Goal: Task Accomplishment & Management: Manage account settings

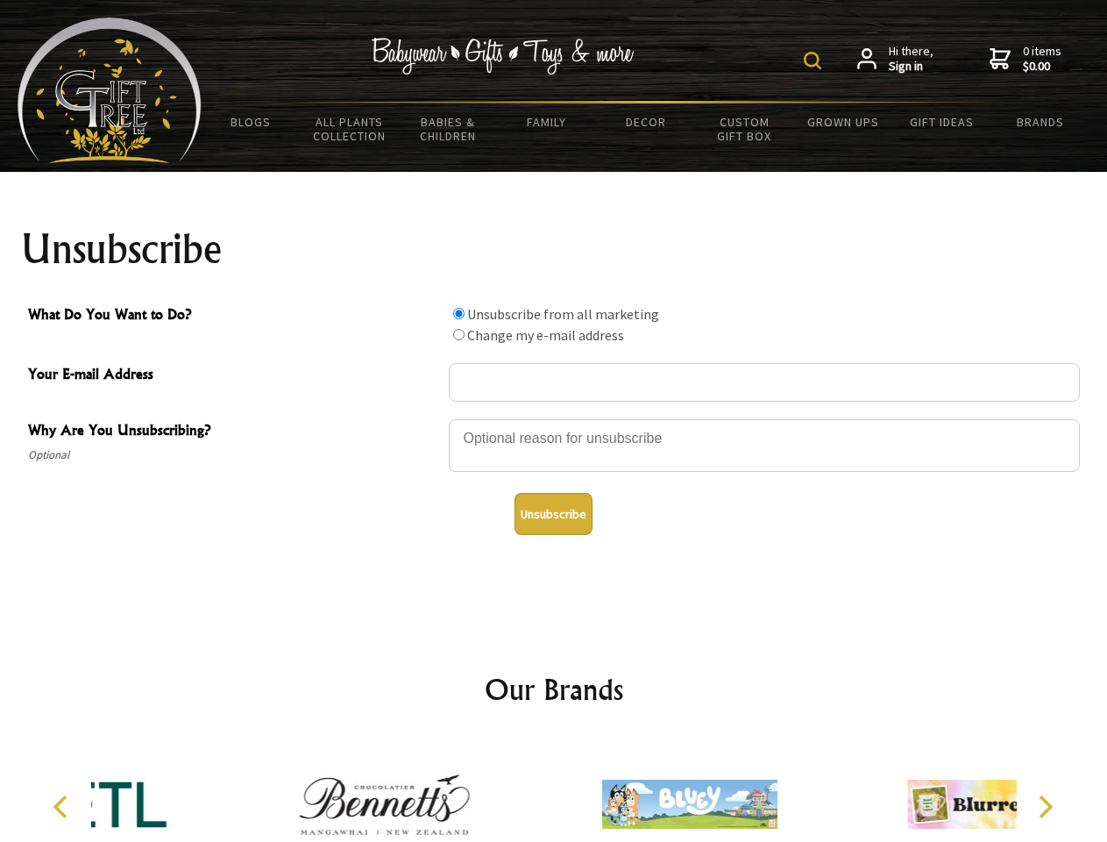
click at [815, 60] on img at bounding box center [813, 61] width 18 height 18
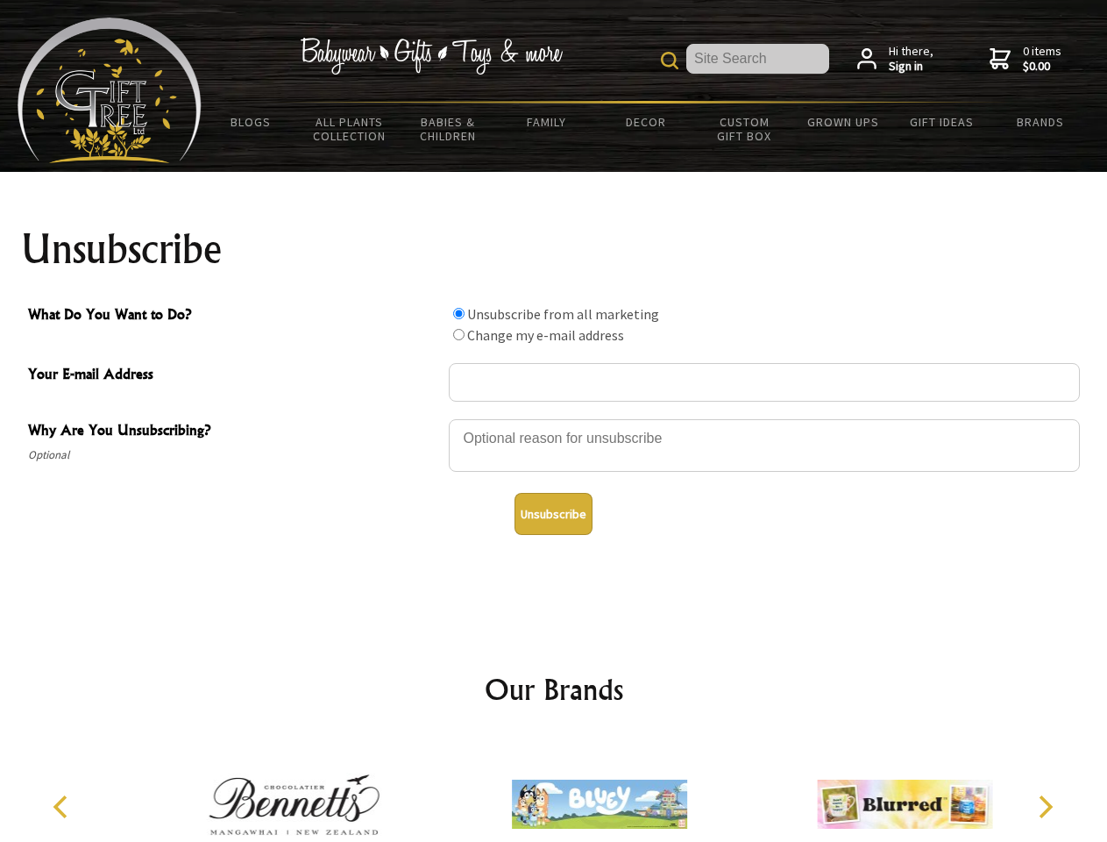
click at [554, 418] on div at bounding box center [764, 447] width 631 height 61
click at [458, 313] on input "What Do You Want to Do?" at bounding box center [458, 313] width 11 height 11
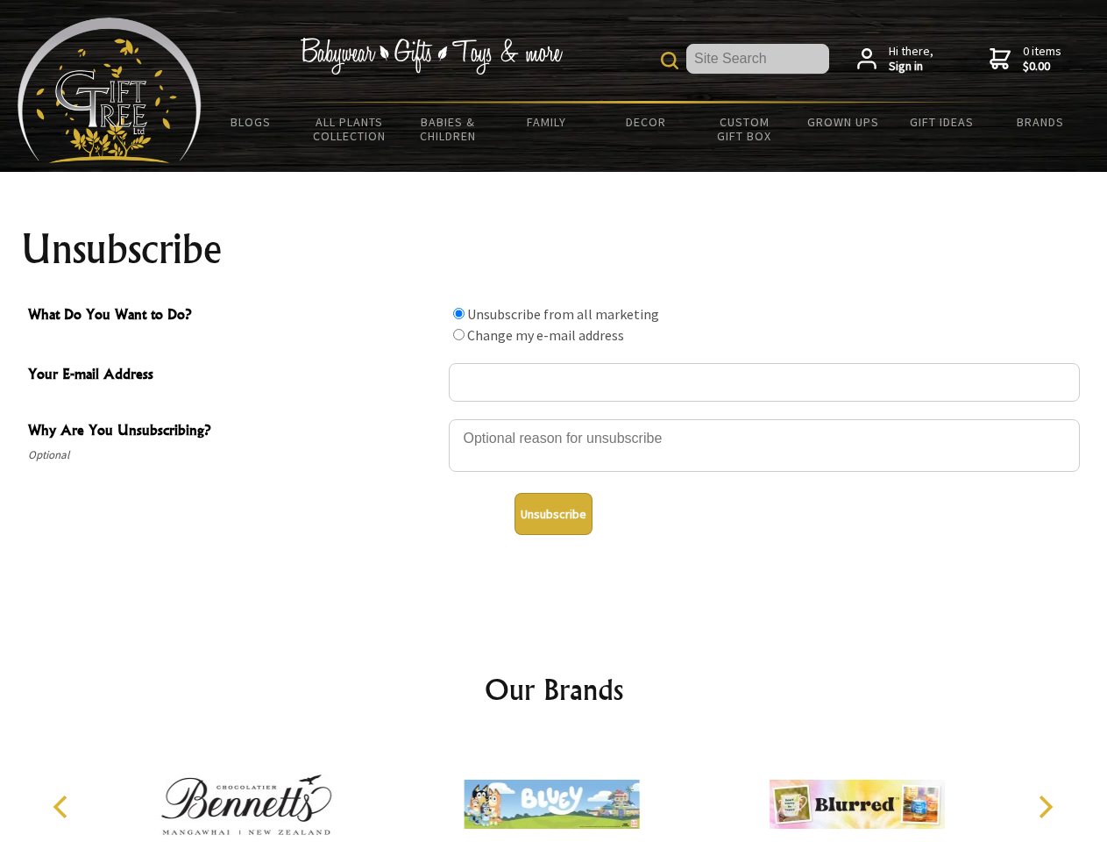
click at [458, 334] on input "What Do You Want to Do?" at bounding box center [458, 334] width 11 height 11
radio input "true"
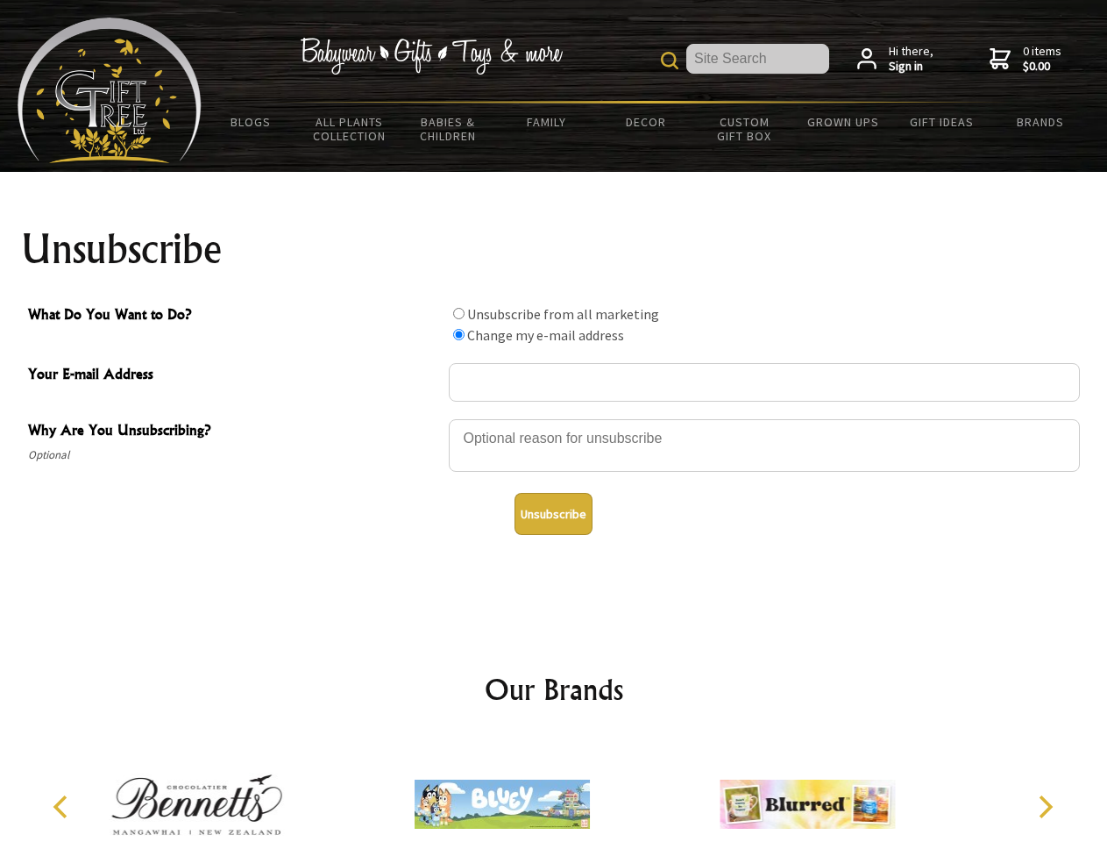
click at [553, 514] on button "Unsubscribe" at bounding box center [554, 514] width 78 height 42
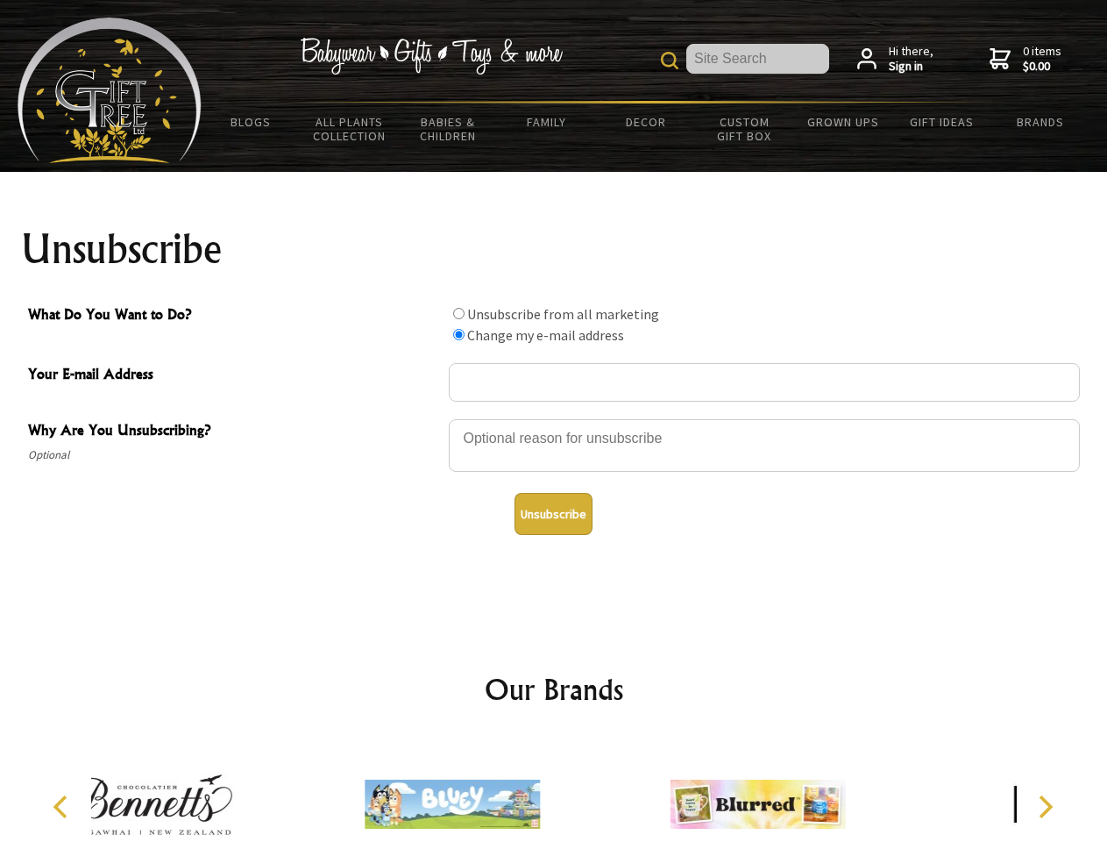
click at [554, 790] on div at bounding box center [452, 806] width 305 height 137
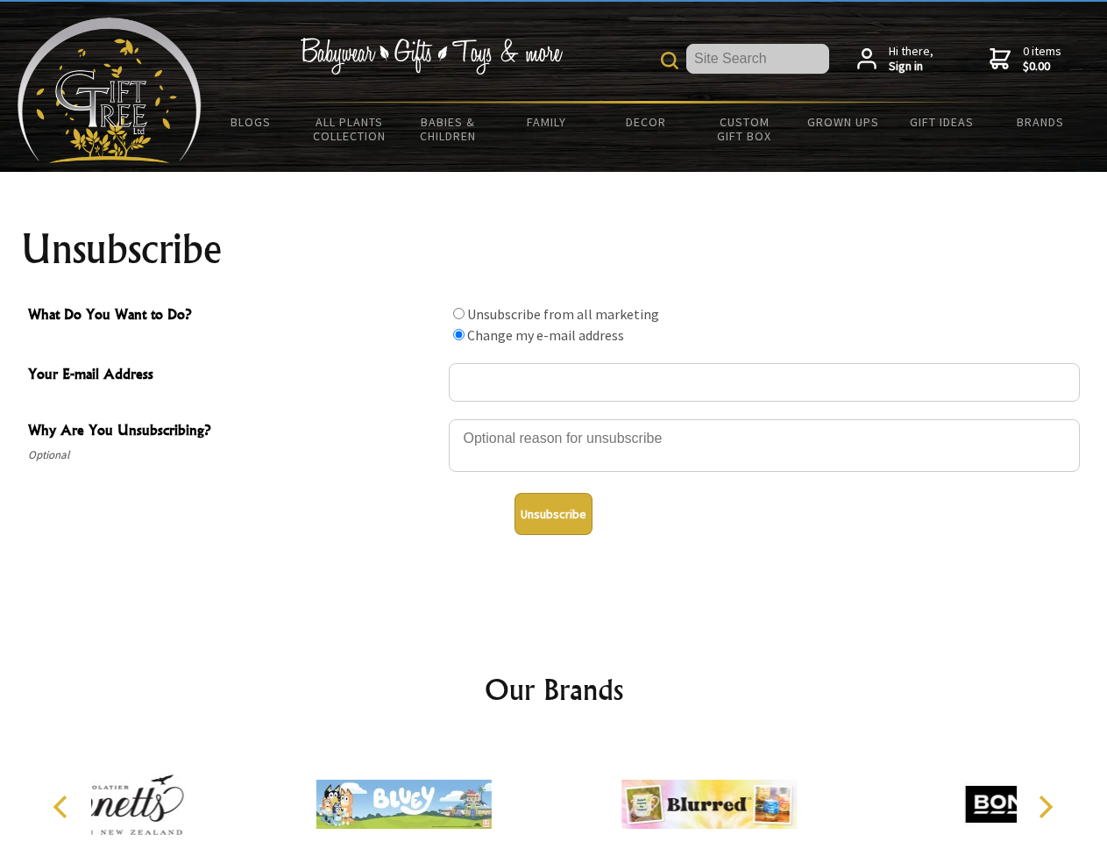
click at [63, 807] on icon "Previous" at bounding box center [62, 806] width 23 height 23
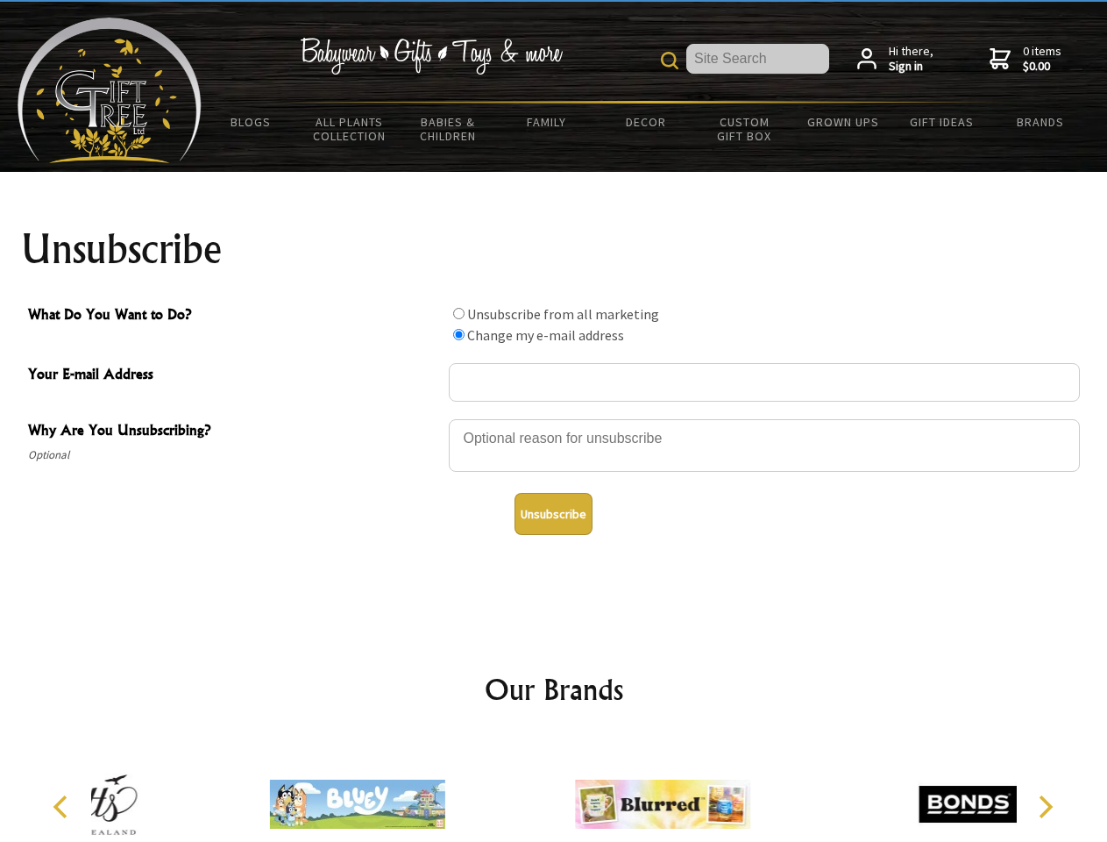
click at [1045, 807] on icon "Next" at bounding box center [1044, 806] width 23 height 23
